Goal: Find specific page/section: Find specific page/section

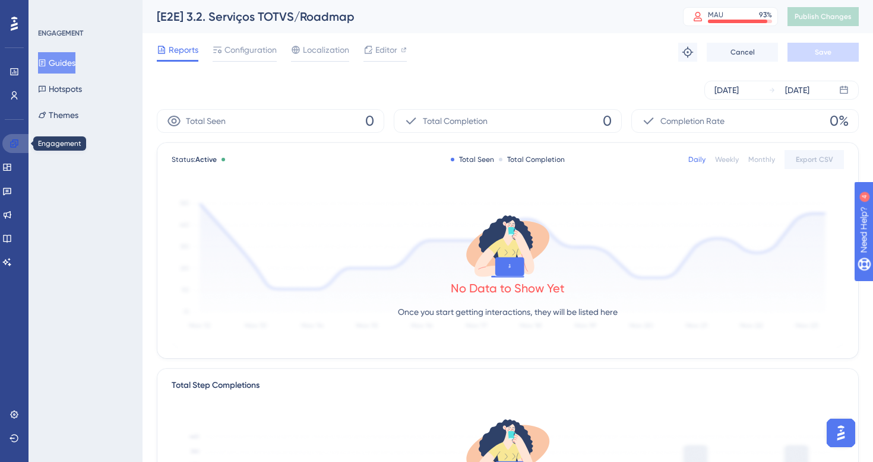
click at [15, 139] on icon at bounding box center [13, 143] width 9 height 9
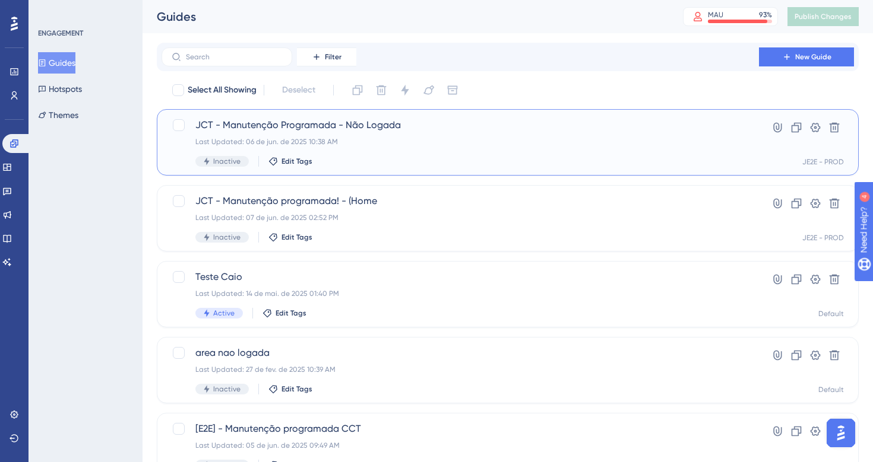
click at [381, 138] on div "Last Updated: 06 de jun. de 2025 10:38 AM" at bounding box center [459, 141] width 529 height 9
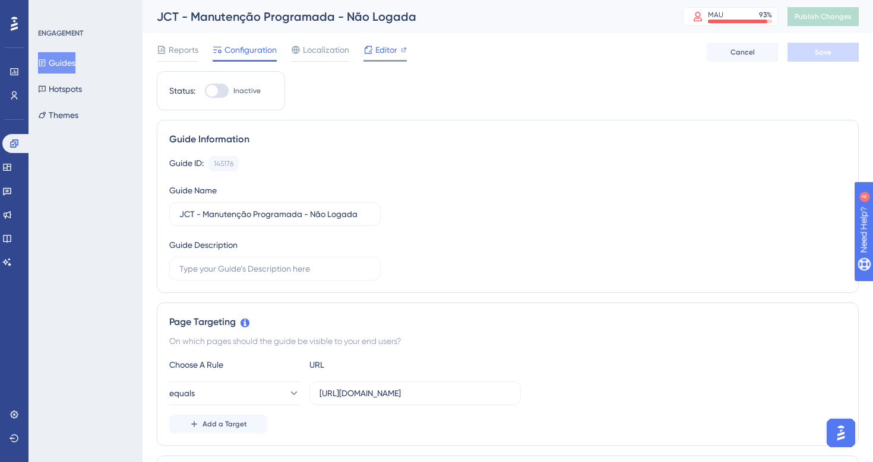
click at [383, 50] on span "Editor" at bounding box center [386, 50] width 22 height 14
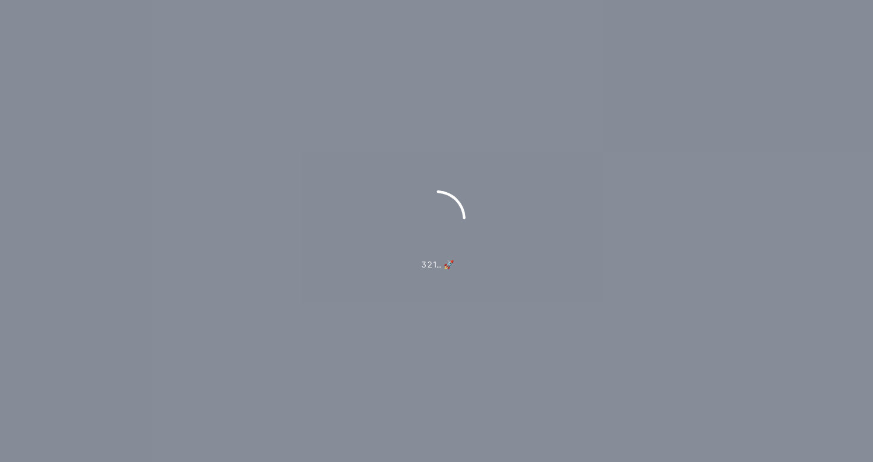
click at [416, 151] on div "3 2 1… 🚀" at bounding box center [436, 231] width 873 height 462
